Goal: Information Seeking & Learning: Compare options

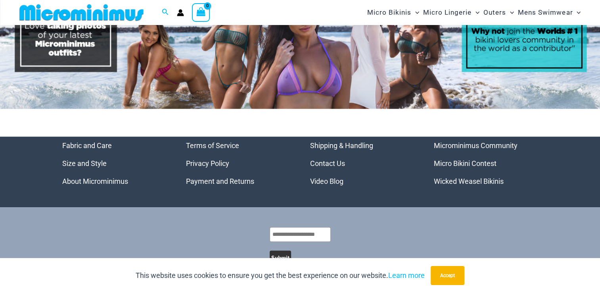
scroll to position [3565, 0]
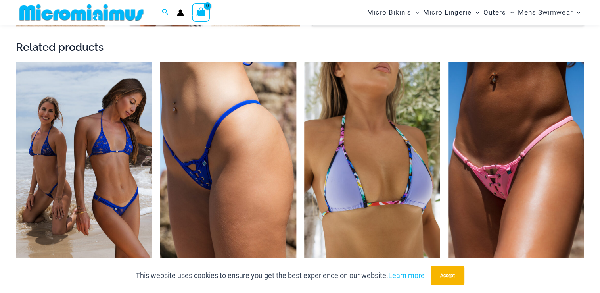
scroll to position [1184, 0]
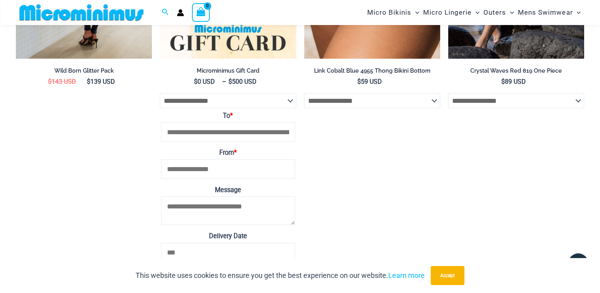
scroll to position [1540, 0]
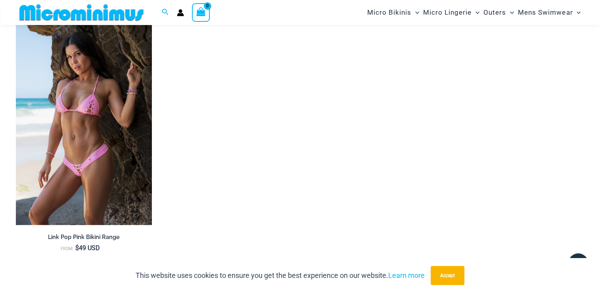
scroll to position [1341, 0]
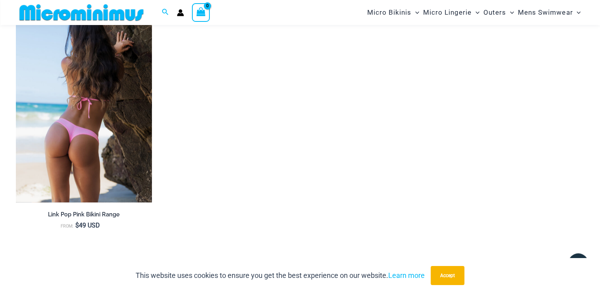
click at [92, 117] on img at bounding box center [84, 100] width 136 height 204
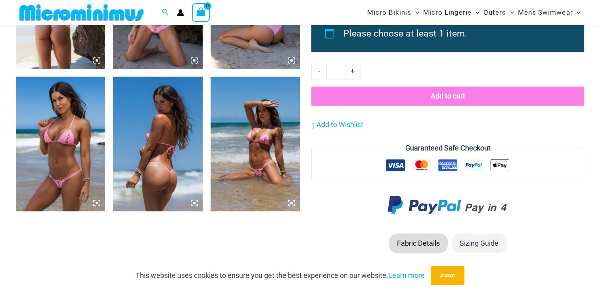
scroll to position [635, 0]
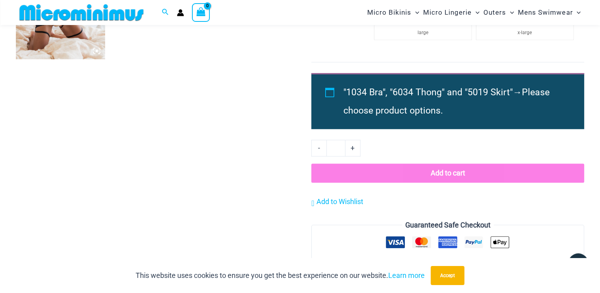
scroll to position [747, 0]
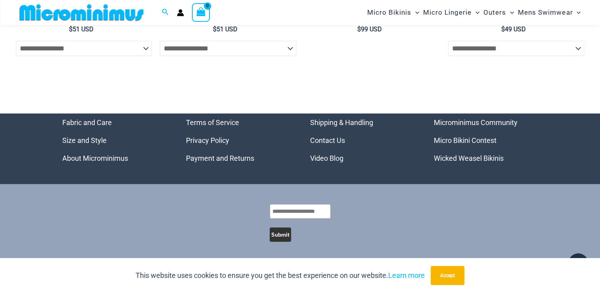
scroll to position [2515, 0]
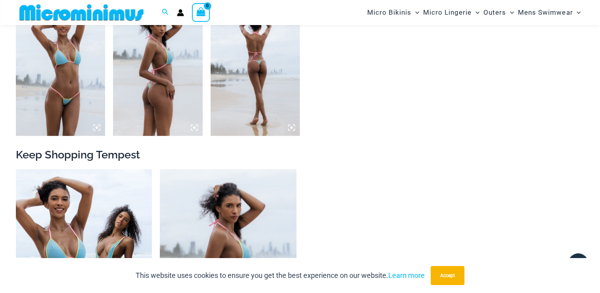
scroll to position [826, 0]
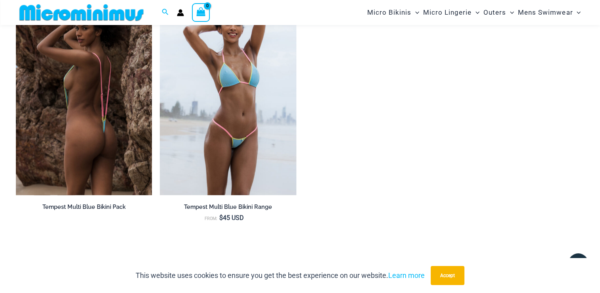
click at [87, 80] on img at bounding box center [84, 92] width 136 height 204
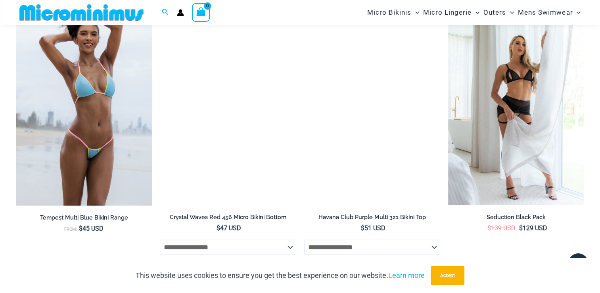
scroll to position [1937, 0]
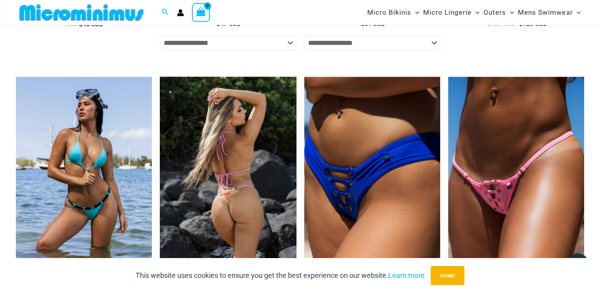
click at [212, 144] on img at bounding box center [228, 179] width 136 height 204
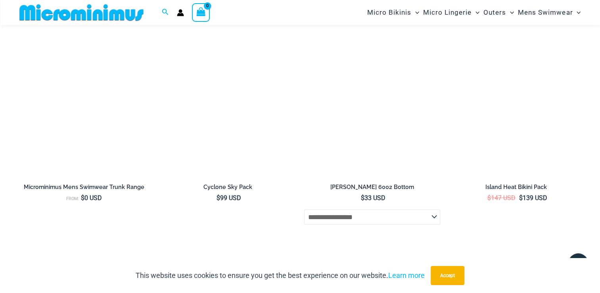
scroll to position [1661, 0]
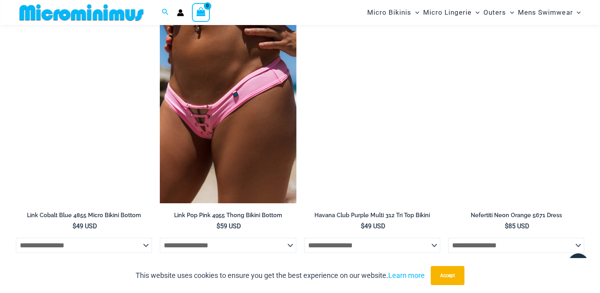
scroll to position [2056, 0]
